Goal: Task Accomplishment & Management: Use online tool/utility

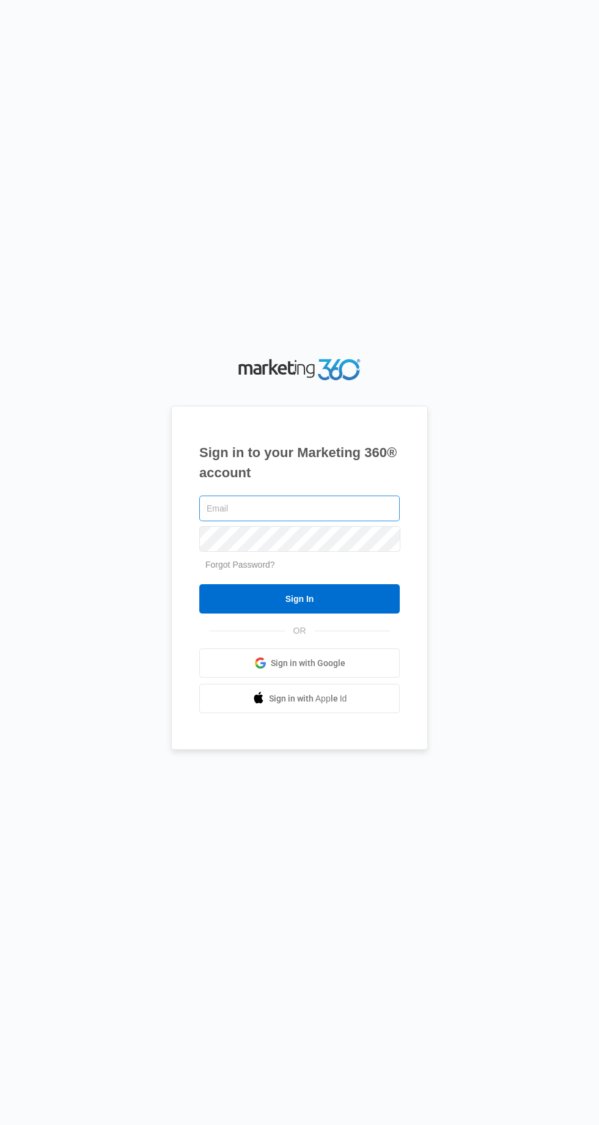
click at [372, 521] on input "text" at bounding box center [299, 509] width 200 height 26
type input "[EMAIL_ADDRESS][DOMAIN_NAME]"
click at [199, 584] on input "Sign In" at bounding box center [299, 598] width 200 height 29
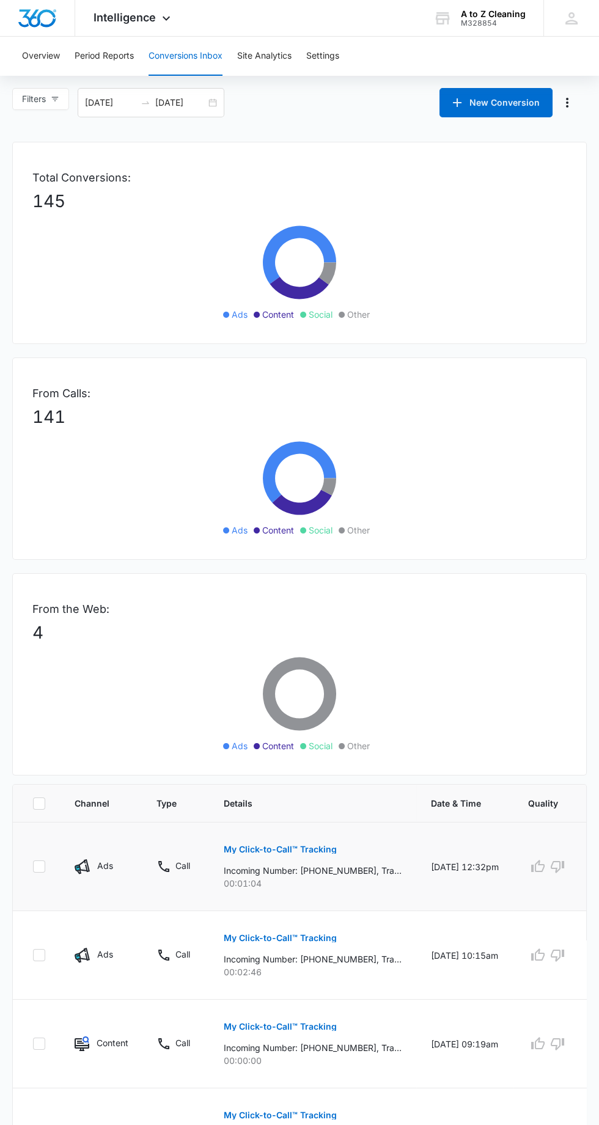
click at [313, 849] on p "My Click-to-Call™ Tracking" at bounding box center [280, 849] width 113 height 9
